Goal: Task Accomplishment & Management: Manage account settings

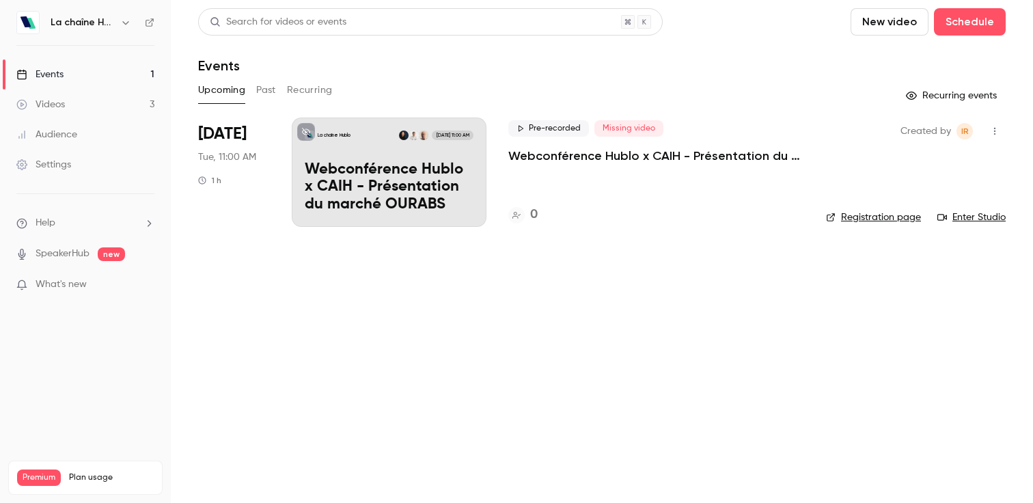
click at [653, 166] on div "Pre-recorded Missing video Webconférence Hublo x CAIH - Présentation du marché …" at bounding box center [657, 172] width 296 height 109
click at [644, 159] on p "Webconférence Hublo x CAIH - Présentation du marché OURABS" at bounding box center [657, 156] width 296 height 16
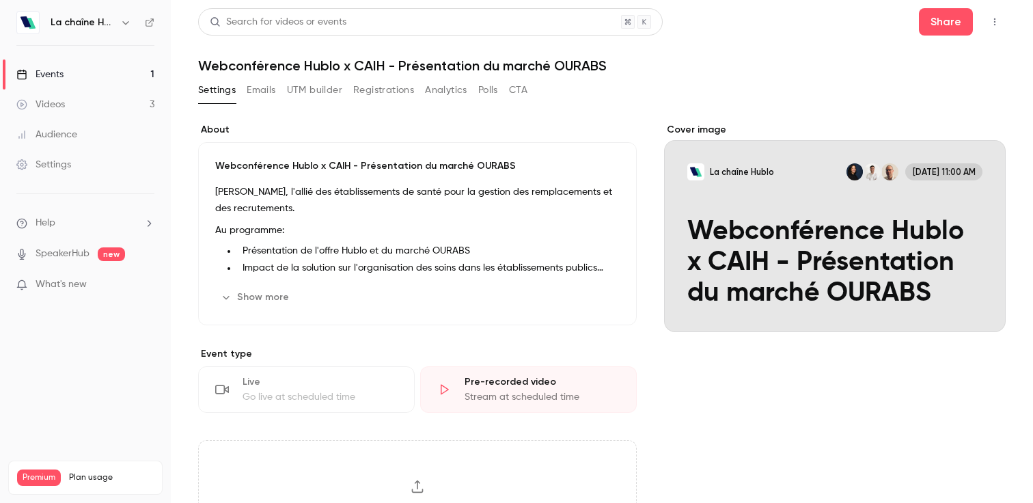
click at [284, 405] on div "Live Go live at scheduled time" at bounding box center [306, 389] width 217 height 46
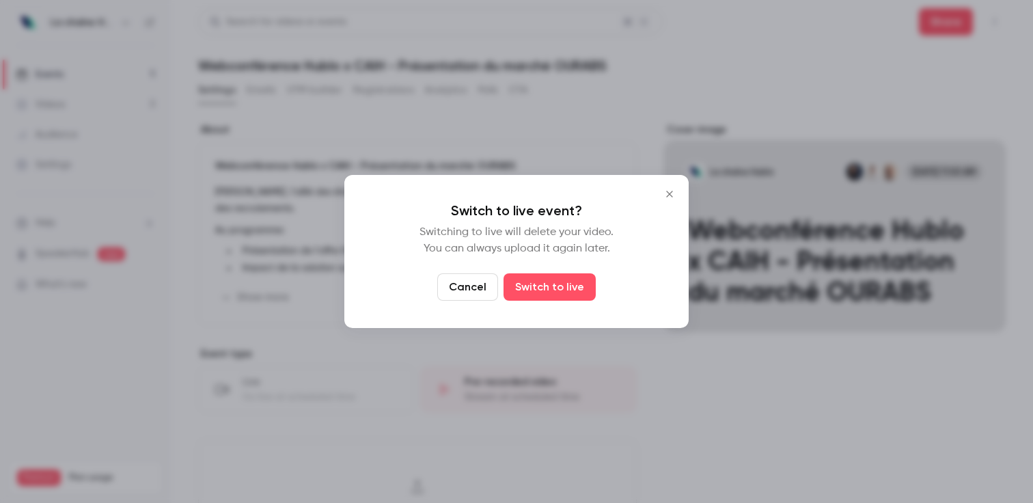
click at [675, 195] on icon "Close" at bounding box center [670, 194] width 16 height 11
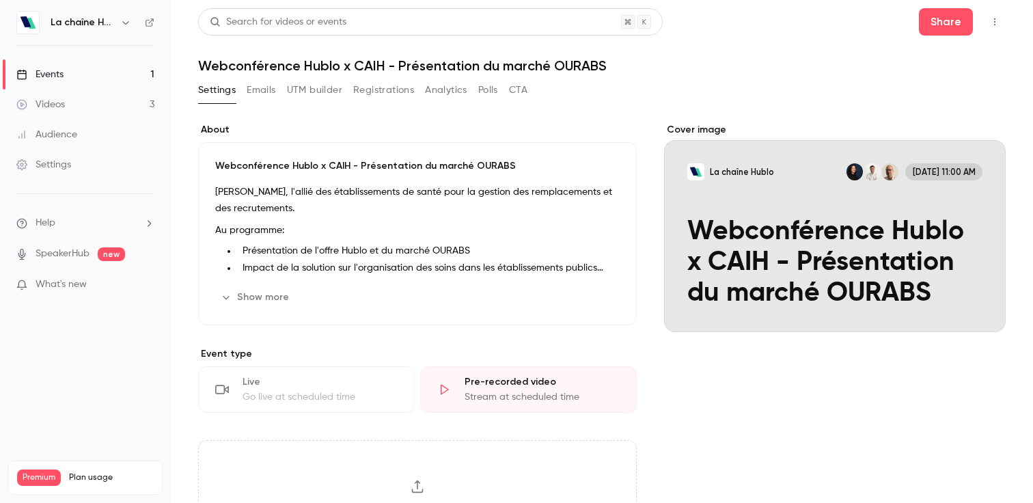
click at [343, 393] on div "Go live at scheduled time" at bounding box center [320, 397] width 155 height 14
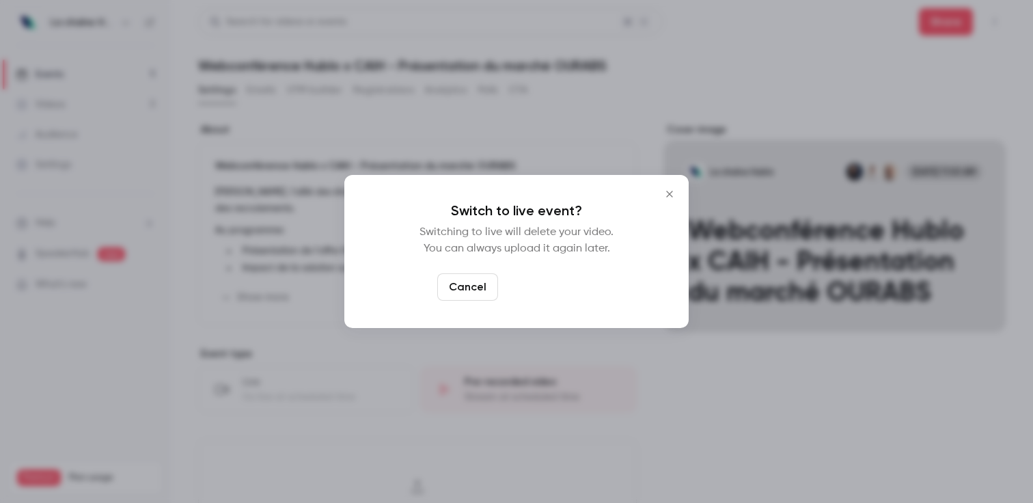
click at [573, 281] on button "Switch to live" at bounding box center [550, 286] width 92 height 27
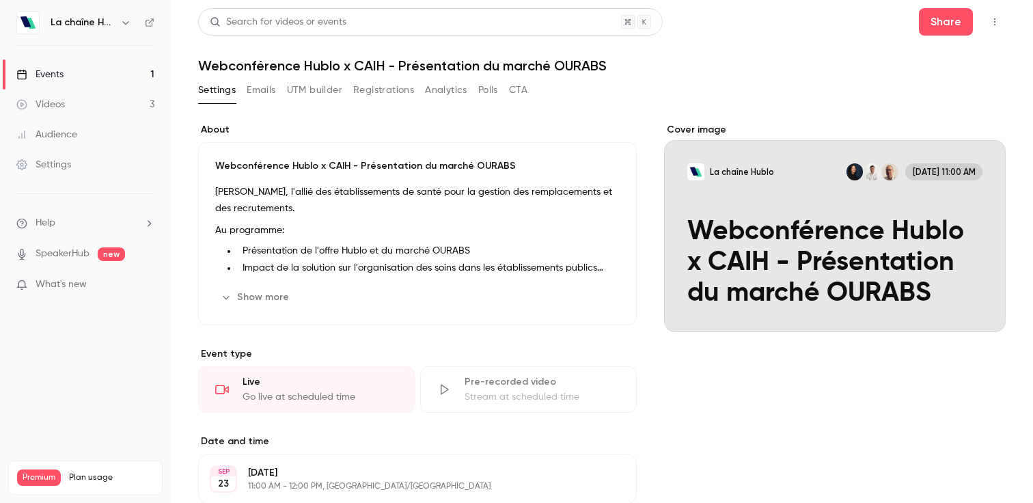
click at [253, 96] on button "Emails" at bounding box center [261, 90] width 29 height 22
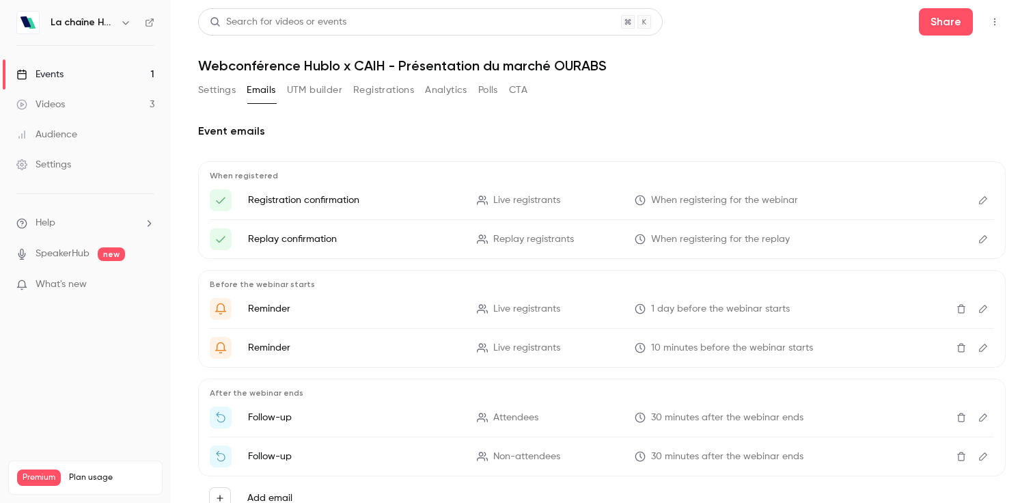
click at [223, 96] on button "Settings" at bounding box center [217, 90] width 38 height 22
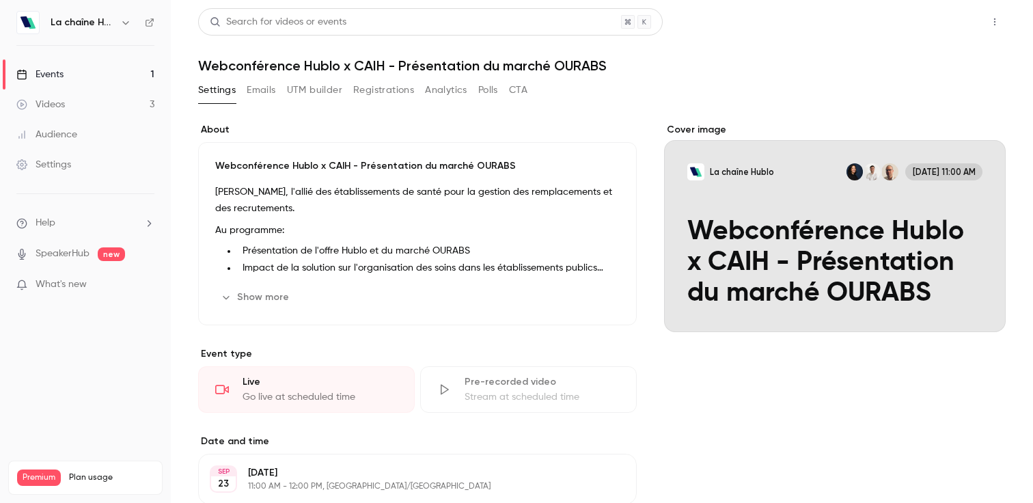
click at [956, 24] on button "Share" at bounding box center [946, 21] width 54 height 27
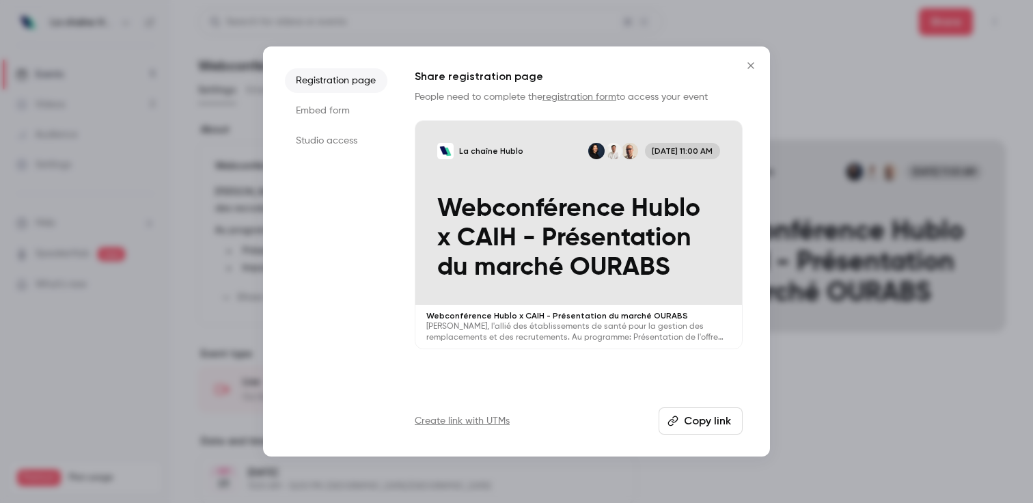
click at [700, 418] on button "Copy link" at bounding box center [701, 420] width 84 height 27
